Goal: Information Seeking & Learning: Find specific fact

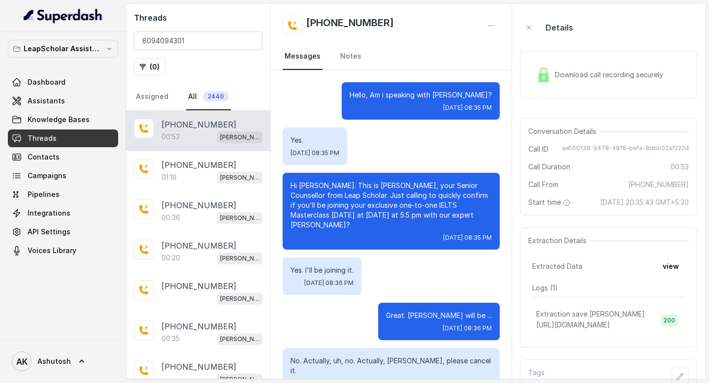
click at [190, 42] on input "8094094301" at bounding box center [198, 40] width 128 height 19
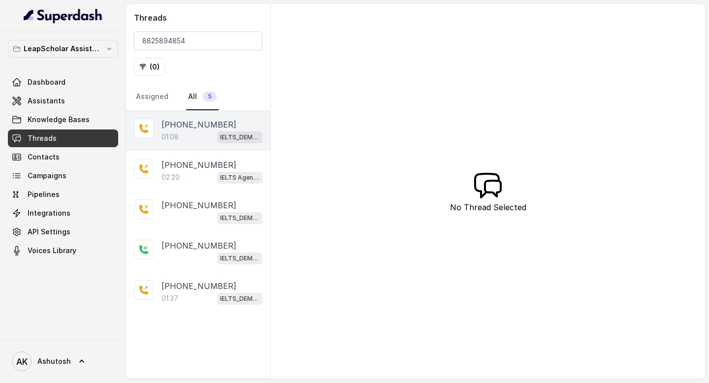
type input "8825894854"
click at [176, 126] on p "[PHONE_NUMBER]" at bounding box center [198, 125] width 75 height 12
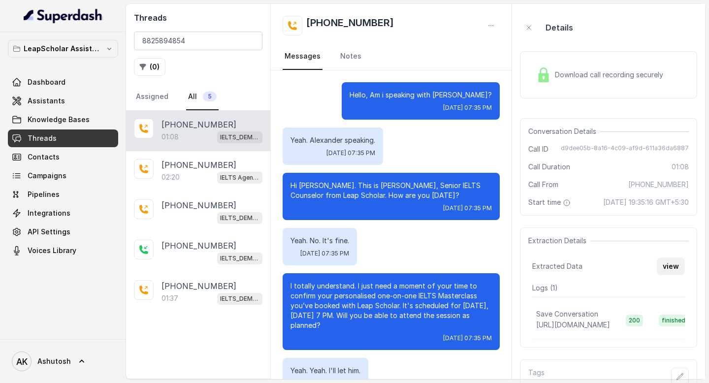
click at [668, 275] on button "view" at bounding box center [670, 266] width 28 height 18
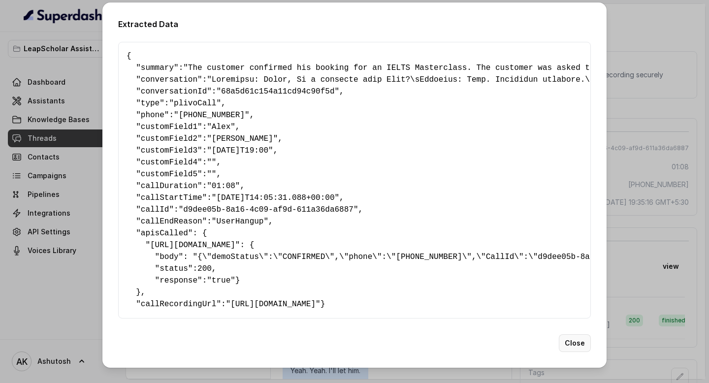
click at [578, 352] on button "Close" at bounding box center [574, 343] width 32 height 18
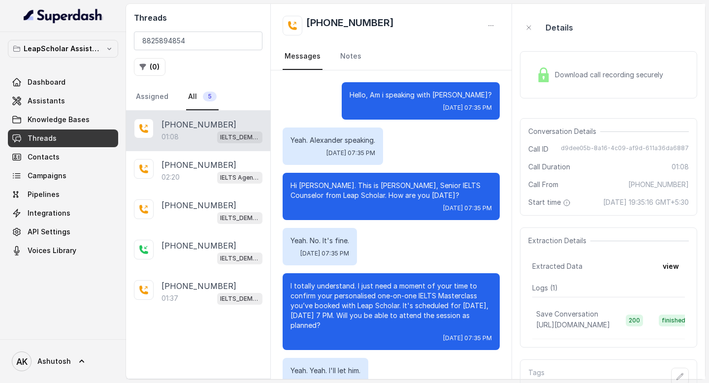
drag, startPoint x: 271, startPoint y: 106, endPoint x: 308, endPoint y: 112, distance: 37.5
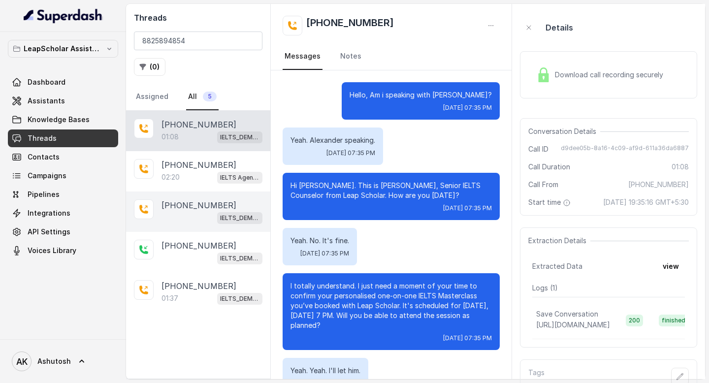
click at [192, 209] on p "[PHONE_NUMBER]" at bounding box center [198, 205] width 75 height 12
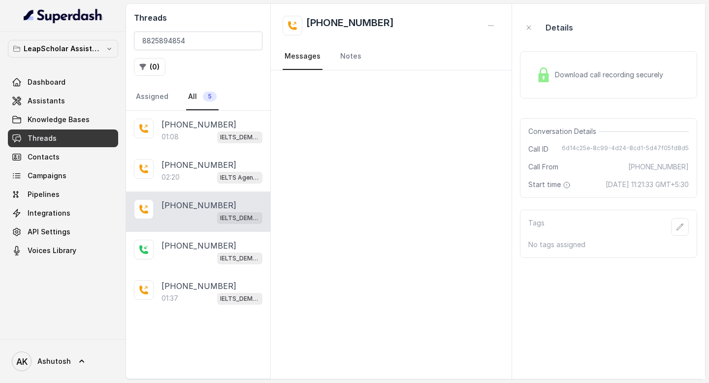
click at [203, 200] on p "[PHONE_NUMBER]" at bounding box center [198, 205] width 75 height 12
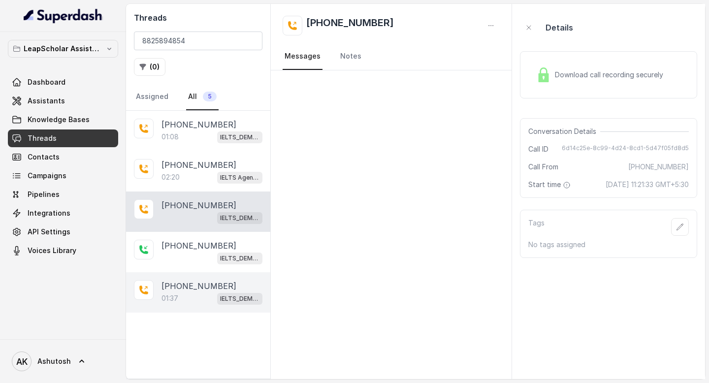
click at [187, 285] on p "[PHONE_NUMBER]" at bounding box center [198, 286] width 75 height 12
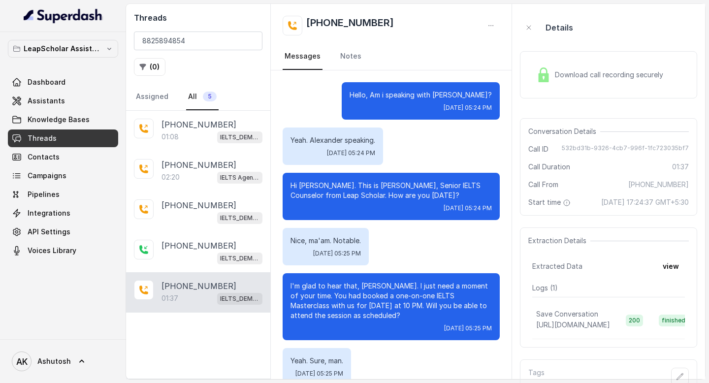
scroll to position [615, 0]
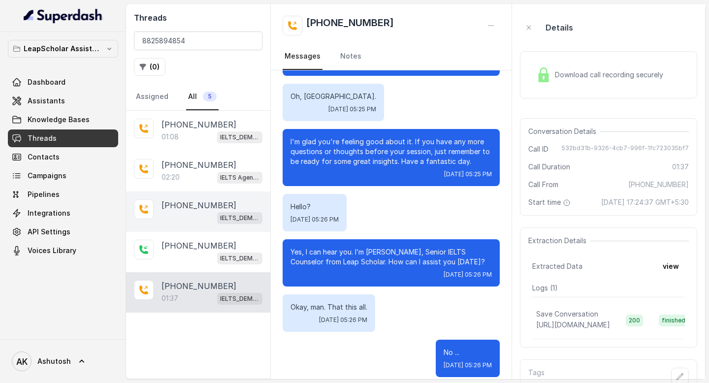
click at [182, 214] on div "IELTS_DEMO_gk (agent 1)" at bounding box center [211, 217] width 101 height 13
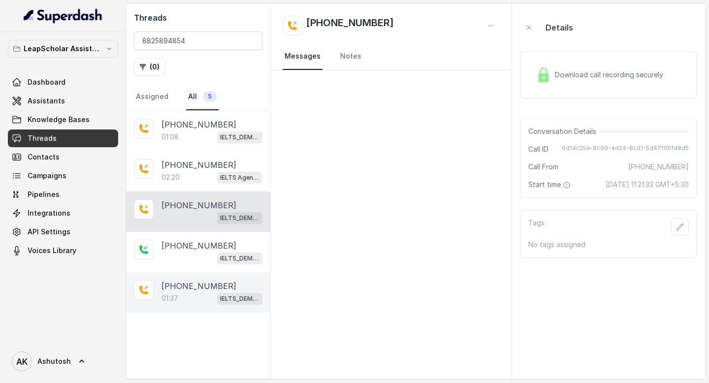
click at [180, 283] on p "[PHONE_NUMBER]" at bounding box center [198, 286] width 75 height 12
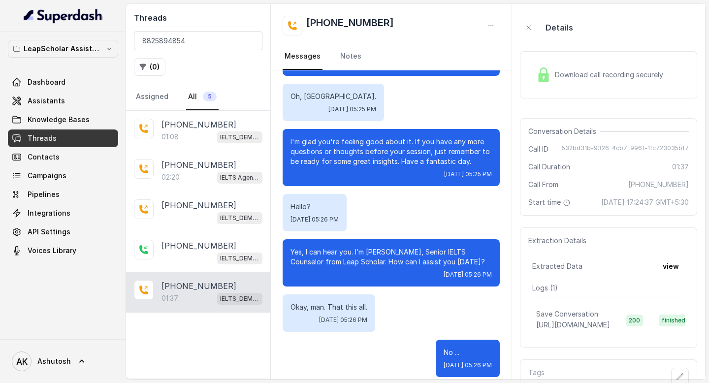
scroll to position [34, 0]
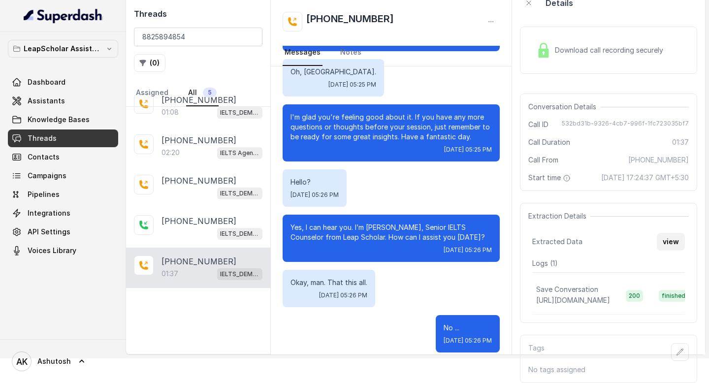
click at [673, 237] on button "view" at bounding box center [670, 242] width 28 height 18
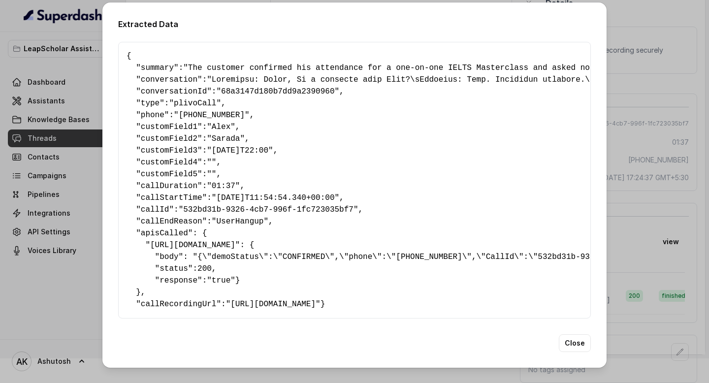
scroll to position [14, 0]
click at [580, 352] on button "Close" at bounding box center [574, 343] width 32 height 18
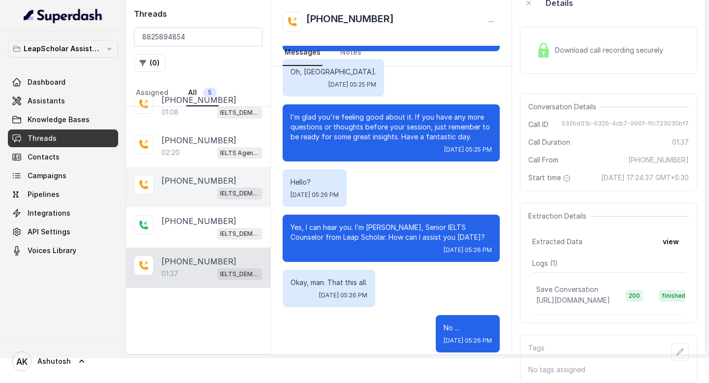
click at [194, 167] on div "[PHONE_NUMBER] IELTS_DEMO_gk (agent 1)" at bounding box center [198, 187] width 144 height 40
